Goal: Find specific page/section: Find specific page/section

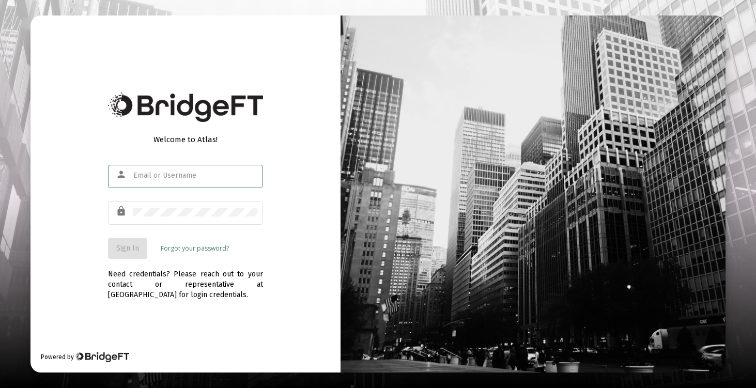
type input "[EMAIL_ADDRESS][DOMAIN_NAME]"
click at [128, 256] on button "Sign In" at bounding box center [127, 248] width 39 height 21
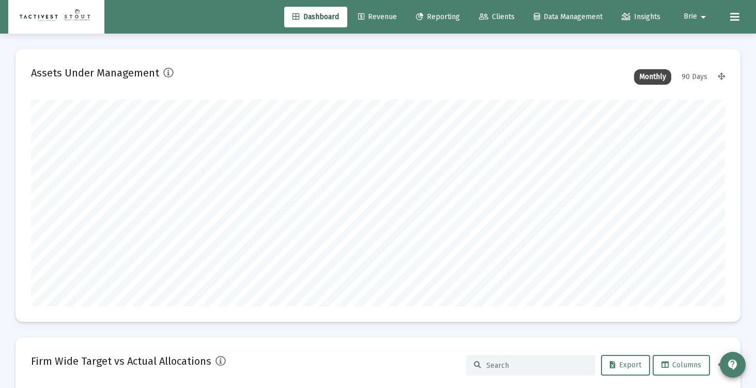
scroll to position [207, 374]
click at [487, 17] on span "Clients" at bounding box center [497, 16] width 36 height 9
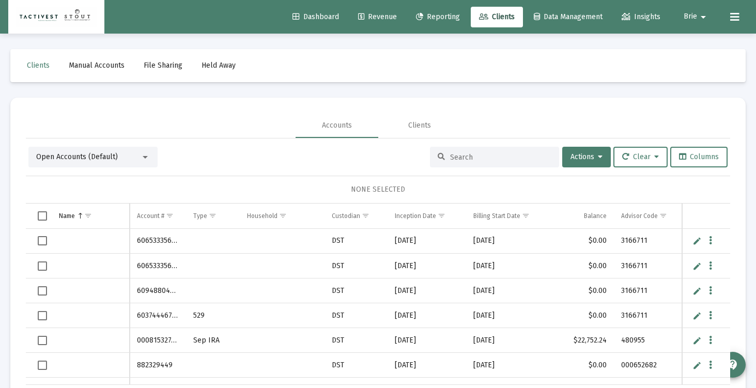
click at [471, 162] on div at bounding box center [494, 157] width 129 height 21
click at [468, 158] on input at bounding box center [500, 157] width 101 height 9
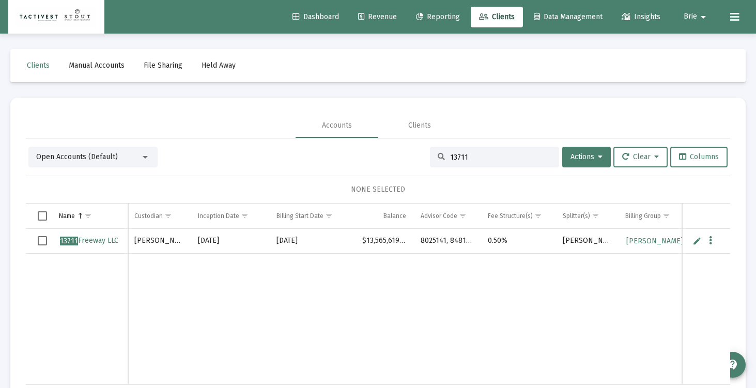
scroll to position [0, 261]
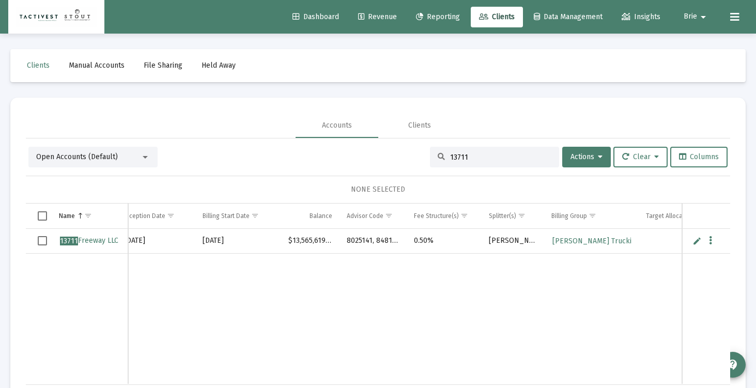
click at [476, 156] on input "13711" at bounding box center [500, 157] width 101 height 9
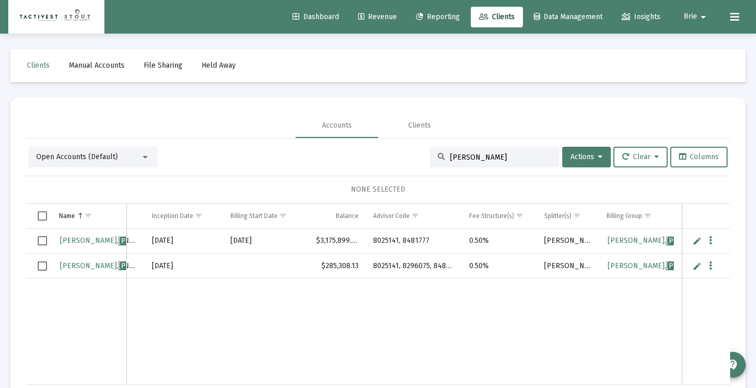
click at [462, 150] on div "[PERSON_NAME]" at bounding box center [494, 157] width 129 height 21
click at [458, 162] on div "[PERSON_NAME]" at bounding box center [494, 157] width 129 height 21
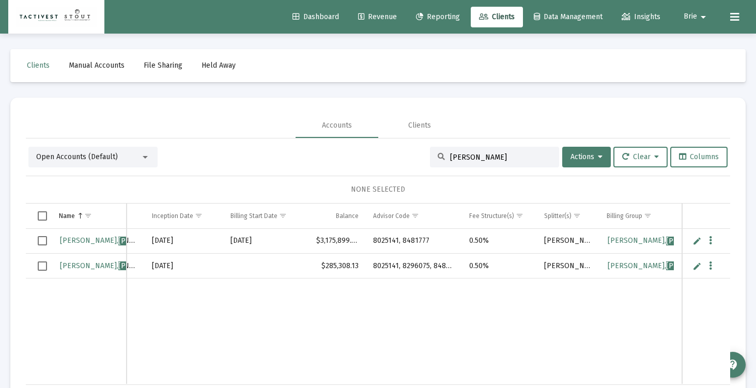
click at [458, 160] on input "[PERSON_NAME]" at bounding box center [500, 157] width 101 height 9
click at [457, 160] on input "[PERSON_NAME]" at bounding box center [500, 157] width 101 height 9
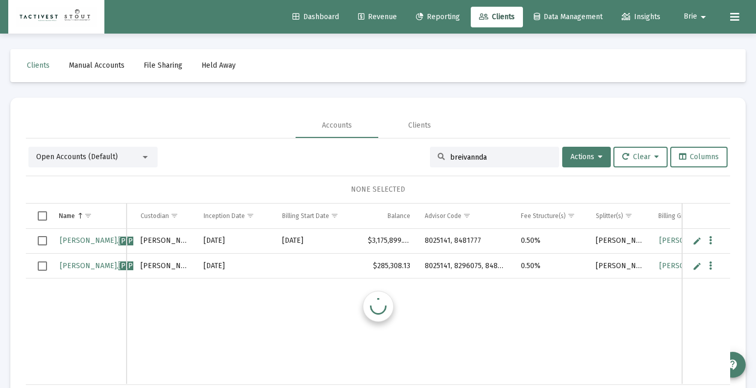
click at [457, 160] on input "breivannda" at bounding box center [500, 157] width 101 height 9
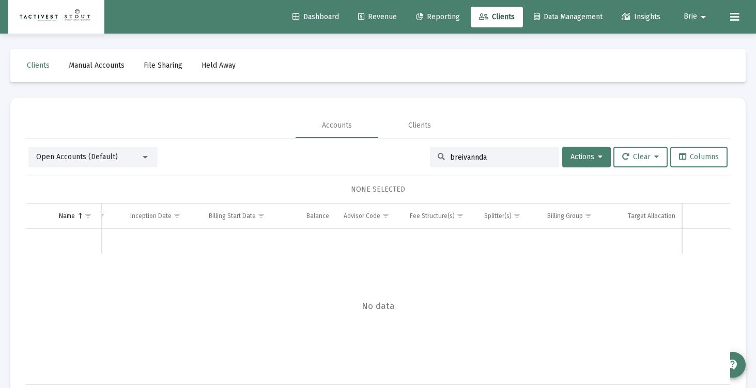
click at [457, 160] on input "breivannda" at bounding box center [500, 157] width 101 height 9
type input "[PERSON_NAME]"
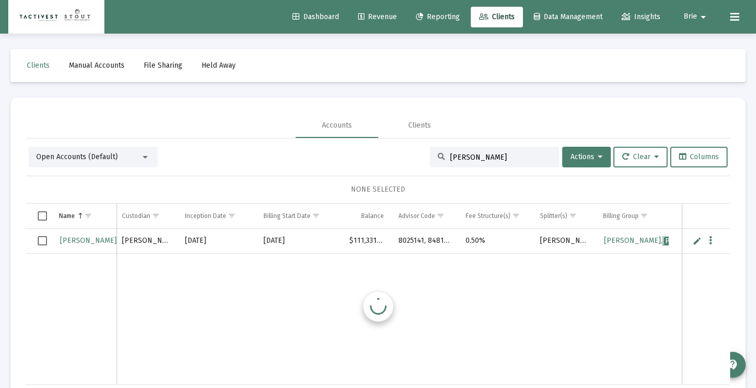
scroll to position [0, 209]
click at [450, 158] on input "[PERSON_NAME]" at bounding box center [500, 157] width 101 height 9
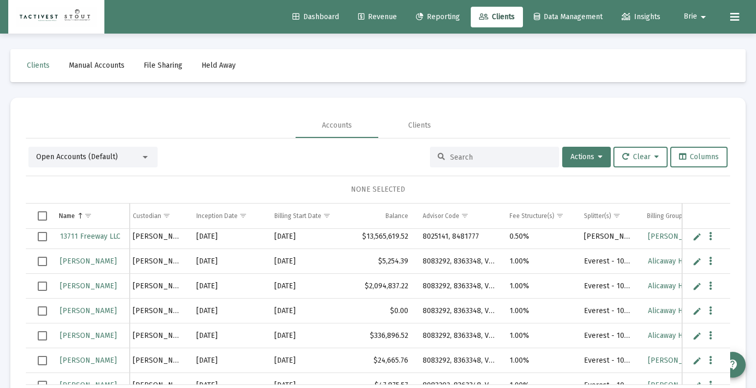
scroll to position [0, 213]
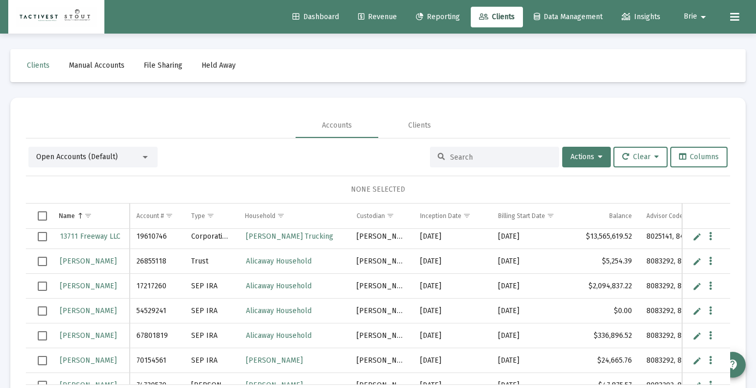
click at [149, 267] on td "26855118" at bounding box center [156, 261] width 55 height 25
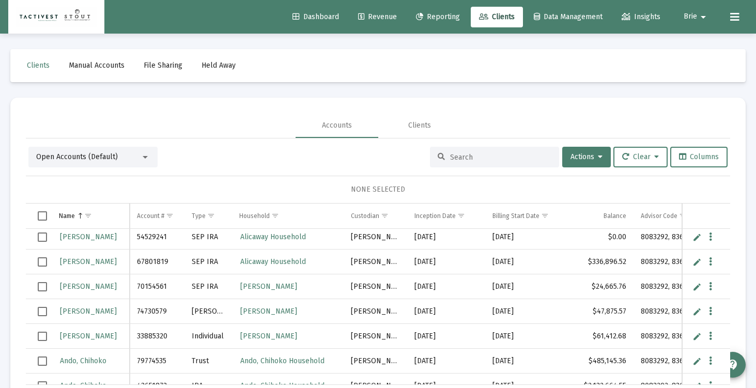
click at [741, 17] on button at bounding box center [735, 17] width 21 height 21
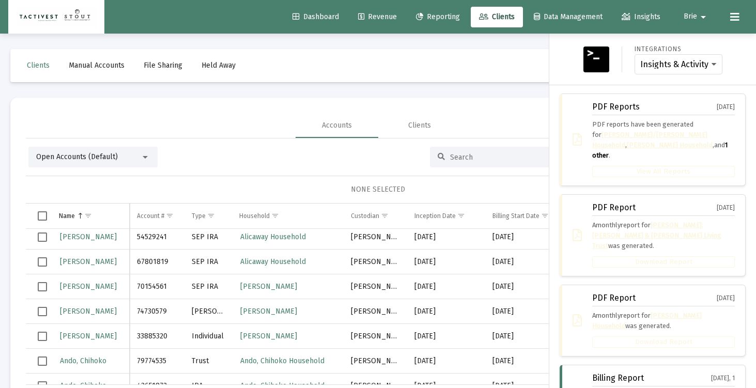
click at [606, 63] on img at bounding box center [597, 60] width 26 height 26
click at [593, 47] on img at bounding box center [597, 60] width 26 height 26
click at [733, 13] on icon at bounding box center [735, 17] width 9 height 12
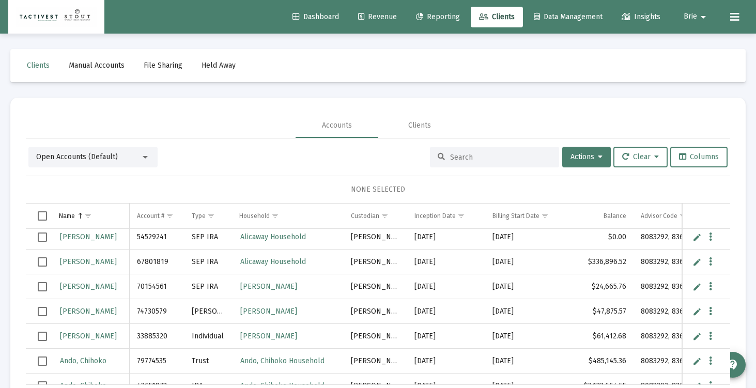
click at [705, 15] on mat-icon "arrow_drop_down" at bounding box center [703, 17] width 12 height 21
click at [702, 18] on div at bounding box center [378, 194] width 756 height 388
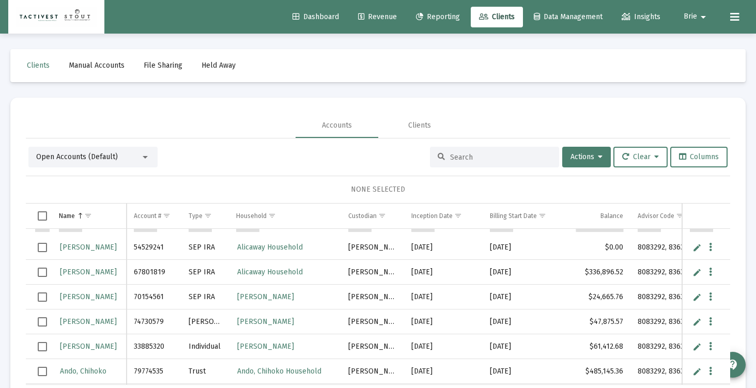
scroll to position [364, 0]
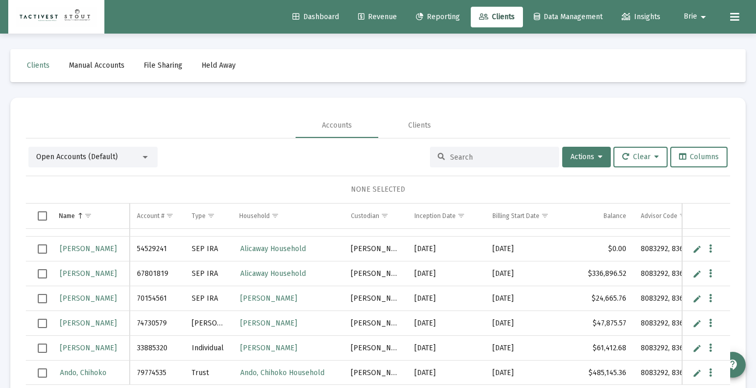
click at [149, 247] on td "54529241" at bounding box center [157, 249] width 55 height 25
copy td "54529241"
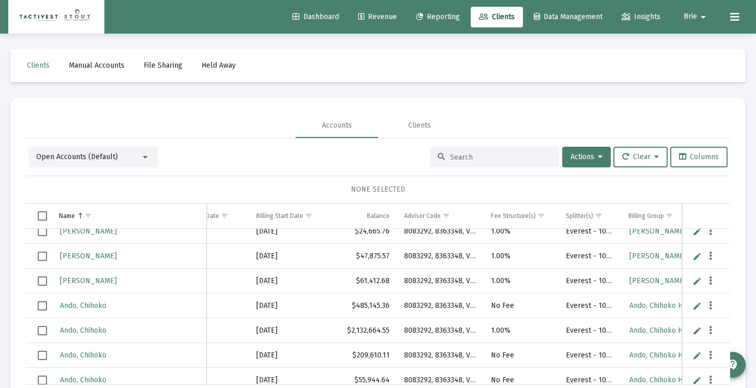
scroll to position [428, 0]
